Goal: Task Accomplishment & Management: Manage account settings

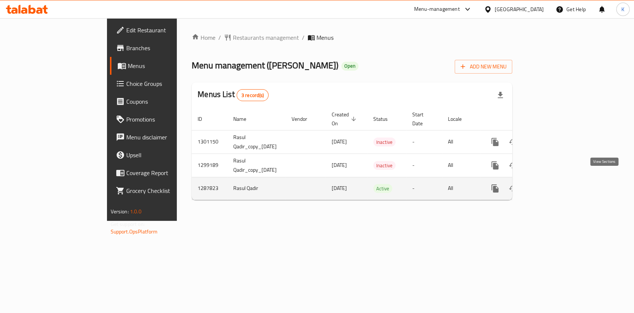
click at [557, 184] on link "enhanced table" at bounding box center [549, 188] width 18 height 18
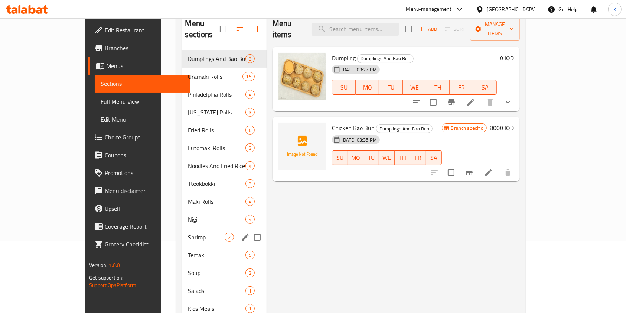
scroll to position [72, 0]
click at [182, 107] on div "[US_STATE] Rolls 3" at bounding box center [224, 112] width 84 height 18
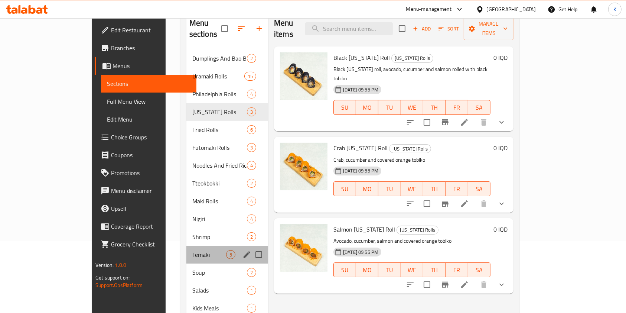
click at [186, 245] on div "Temaki 5" at bounding box center [227, 254] width 82 height 18
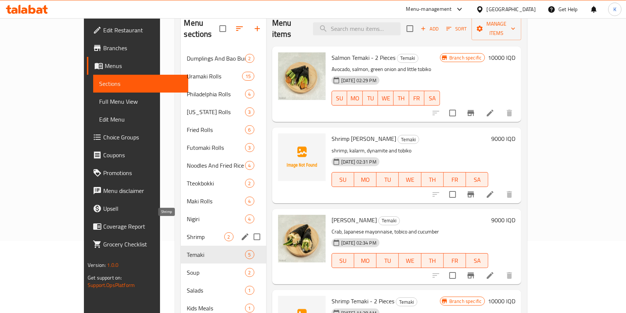
click at [187, 232] on span "Shrimp" at bounding box center [205, 236] width 37 height 9
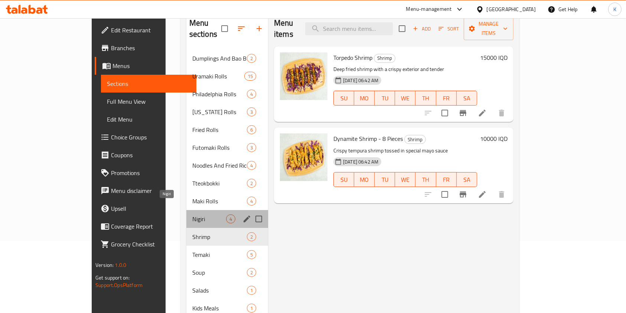
click at [192, 214] on span "Nigiri" at bounding box center [209, 218] width 34 height 9
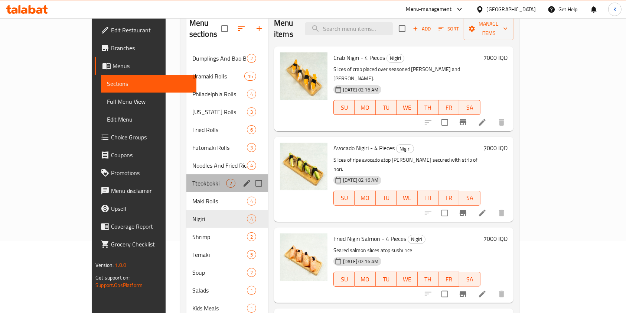
click at [186, 176] on div "Tteokbokki 2" at bounding box center [227, 183] width 82 height 18
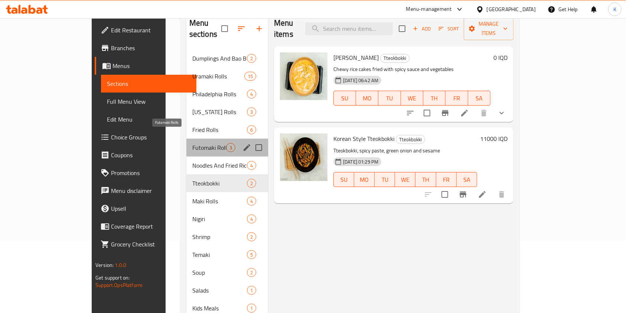
click at [192, 143] on span "Futomaki Rolls" at bounding box center [209, 147] width 34 height 9
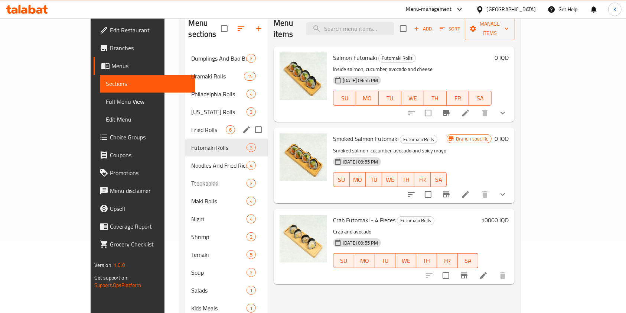
click at [185, 121] on div "Fried Rolls 6" at bounding box center [226, 130] width 82 height 18
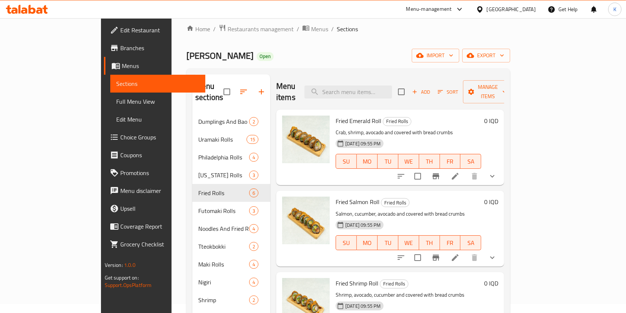
scroll to position [9, 0]
click at [460, 172] on icon at bounding box center [455, 176] width 9 height 9
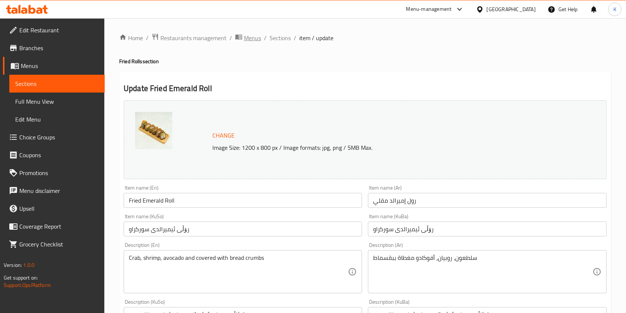
click at [245, 41] on span "Menus" at bounding box center [252, 37] width 17 height 9
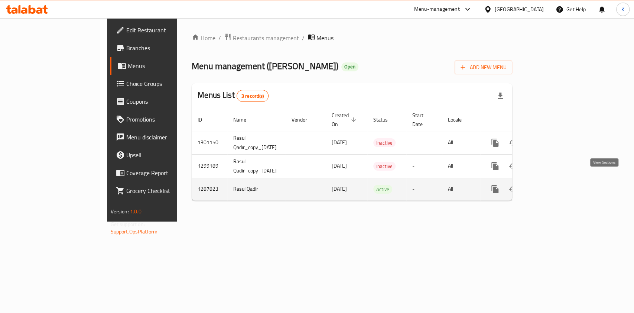
click at [557, 189] on link "enhanced table" at bounding box center [549, 189] width 18 height 18
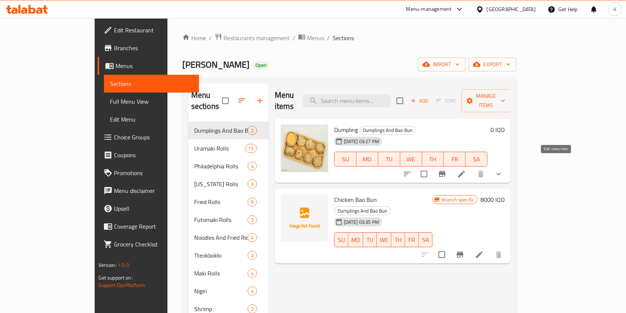
click at [466, 169] on icon at bounding box center [461, 173] width 9 height 9
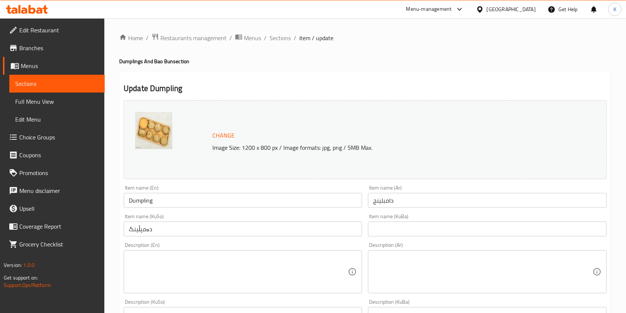
scroll to position [118, 0]
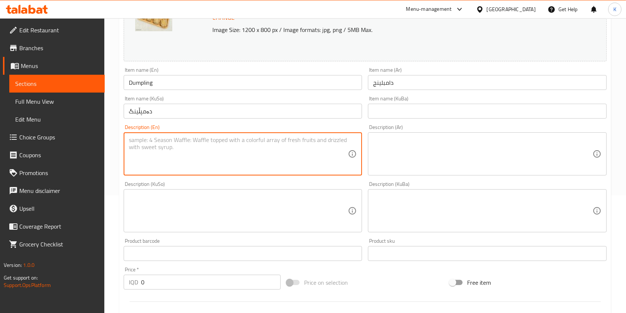
click at [312, 162] on textarea at bounding box center [238, 153] width 219 height 35
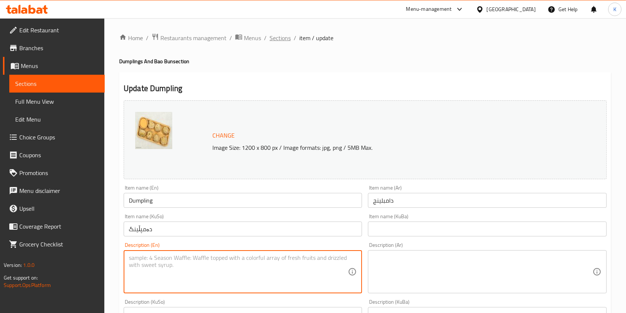
click at [270, 40] on span "Sections" at bounding box center [280, 37] width 21 height 9
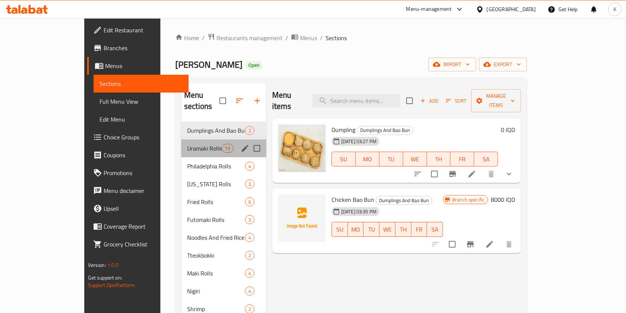
click at [181, 141] on div "Uramaki Rolls 15" at bounding box center [223, 148] width 85 height 18
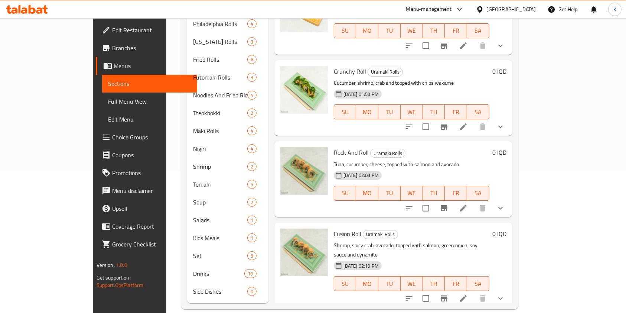
scroll to position [267, 0]
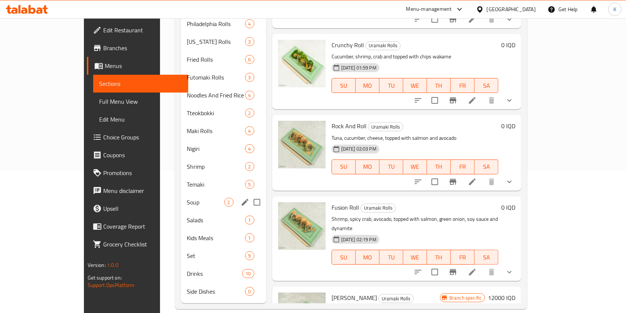
click at [181, 193] on div "Soup 2" at bounding box center [223, 202] width 85 height 18
